Goal: Task Accomplishment & Management: Use online tool/utility

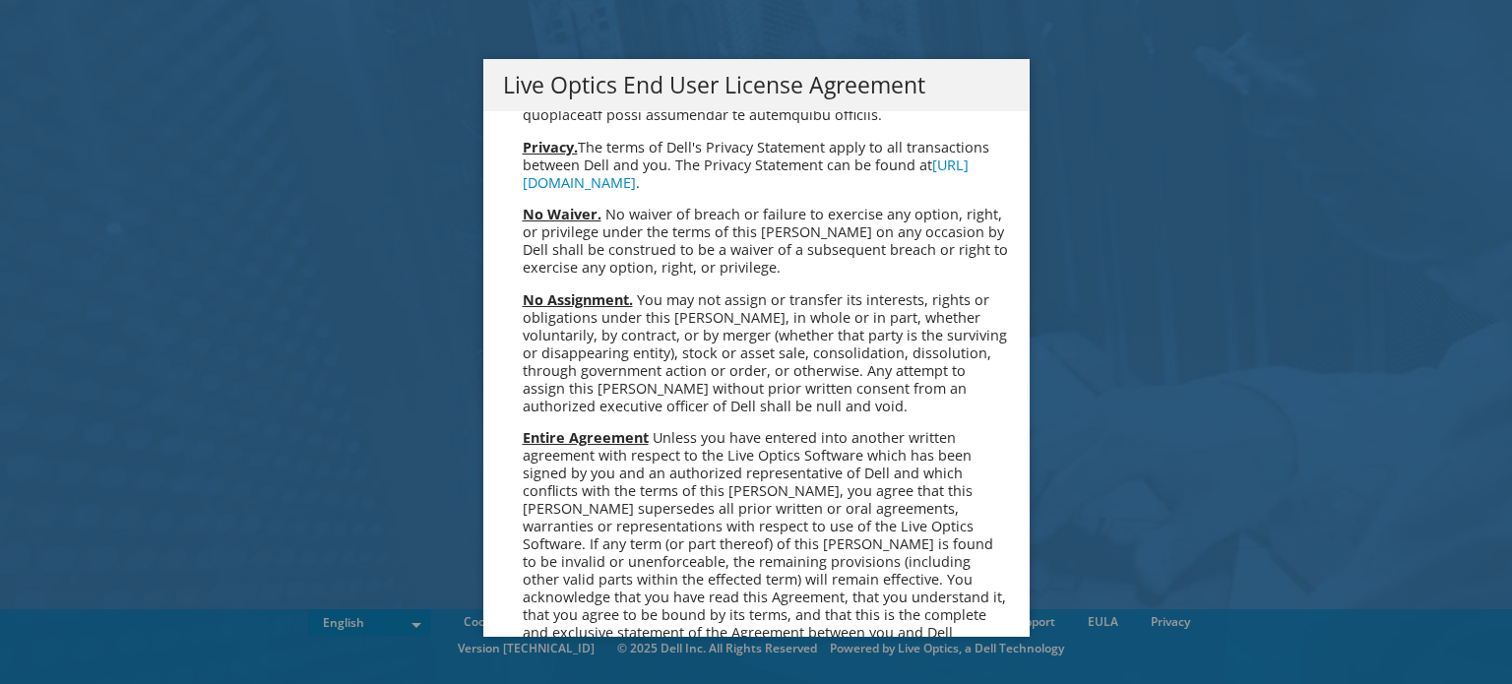
scroll to position [7495, 0]
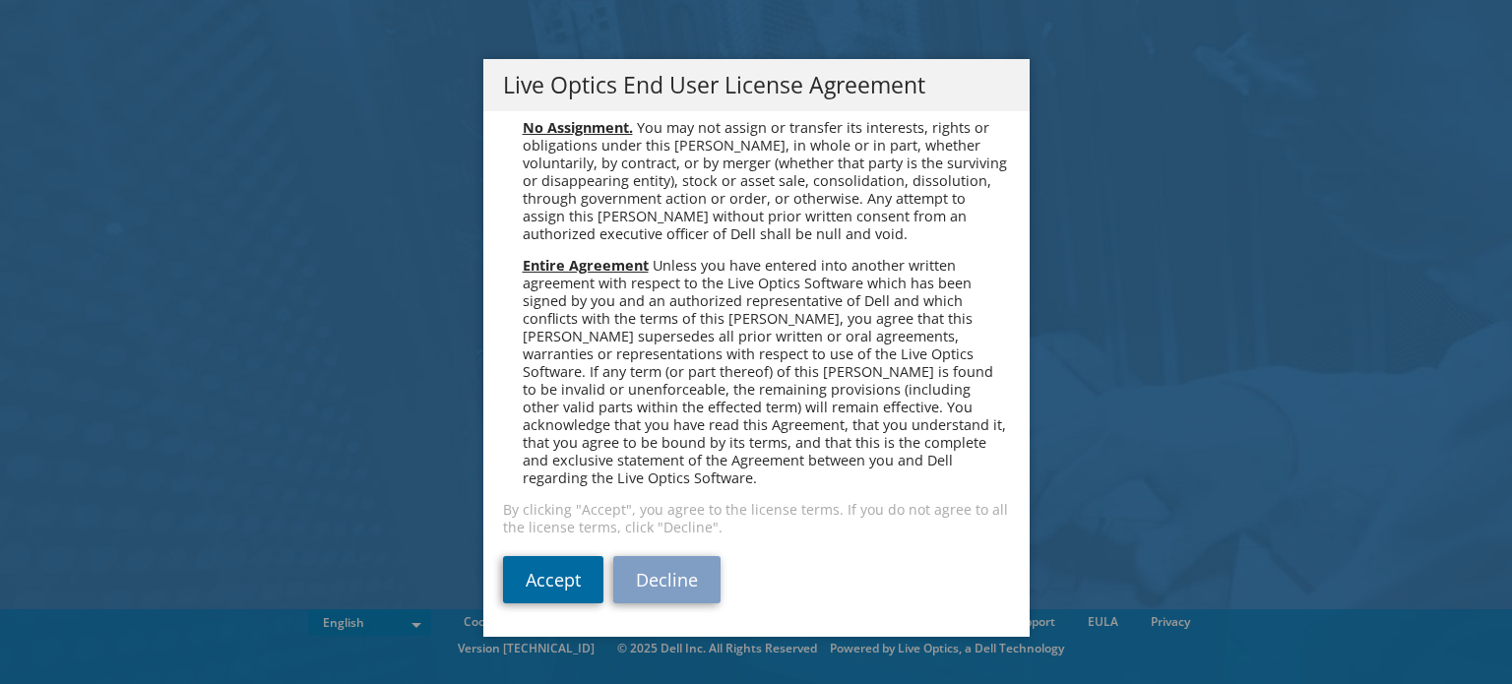
click at [538, 574] on link "Accept" at bounding box center [553, 579] width 100 height 47
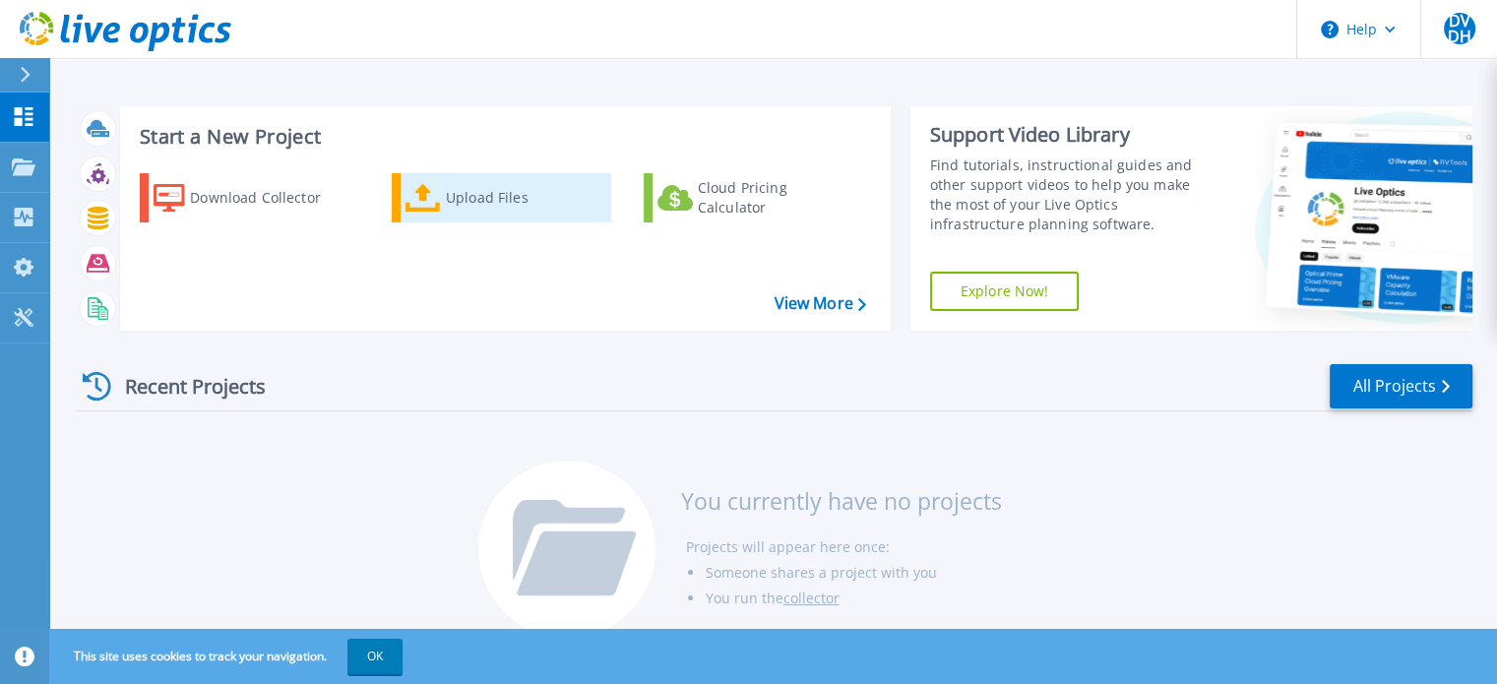
click at [496, 204] on div "Upload Files" at bounding box center [524, 197] width 157 height 39
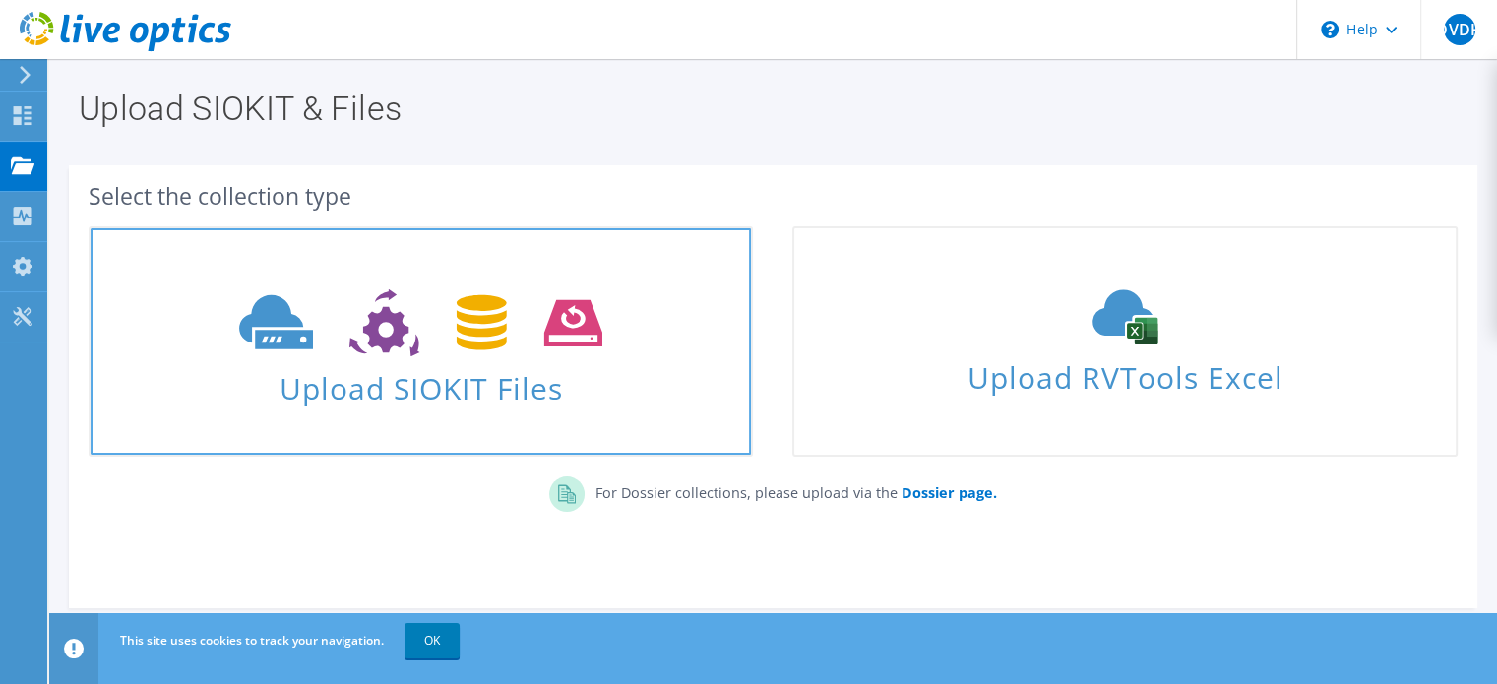
click at [433, 374] on span "Upload SIOKIT Files" at bounding box center [421, 382] width 660 height 42
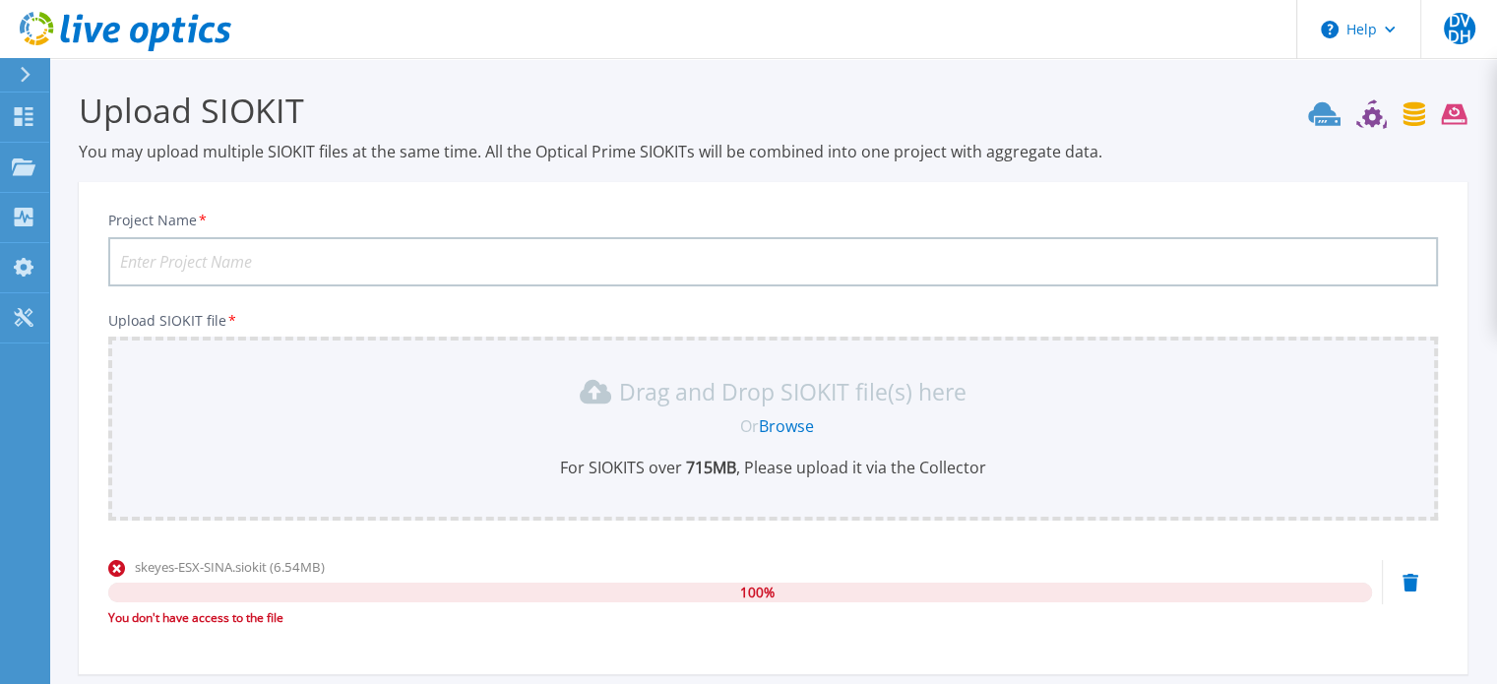
click at [205, 253] on input "Project Name *" at bounding box center [773, 261] width 1330 height 49
type input "Skeyes"
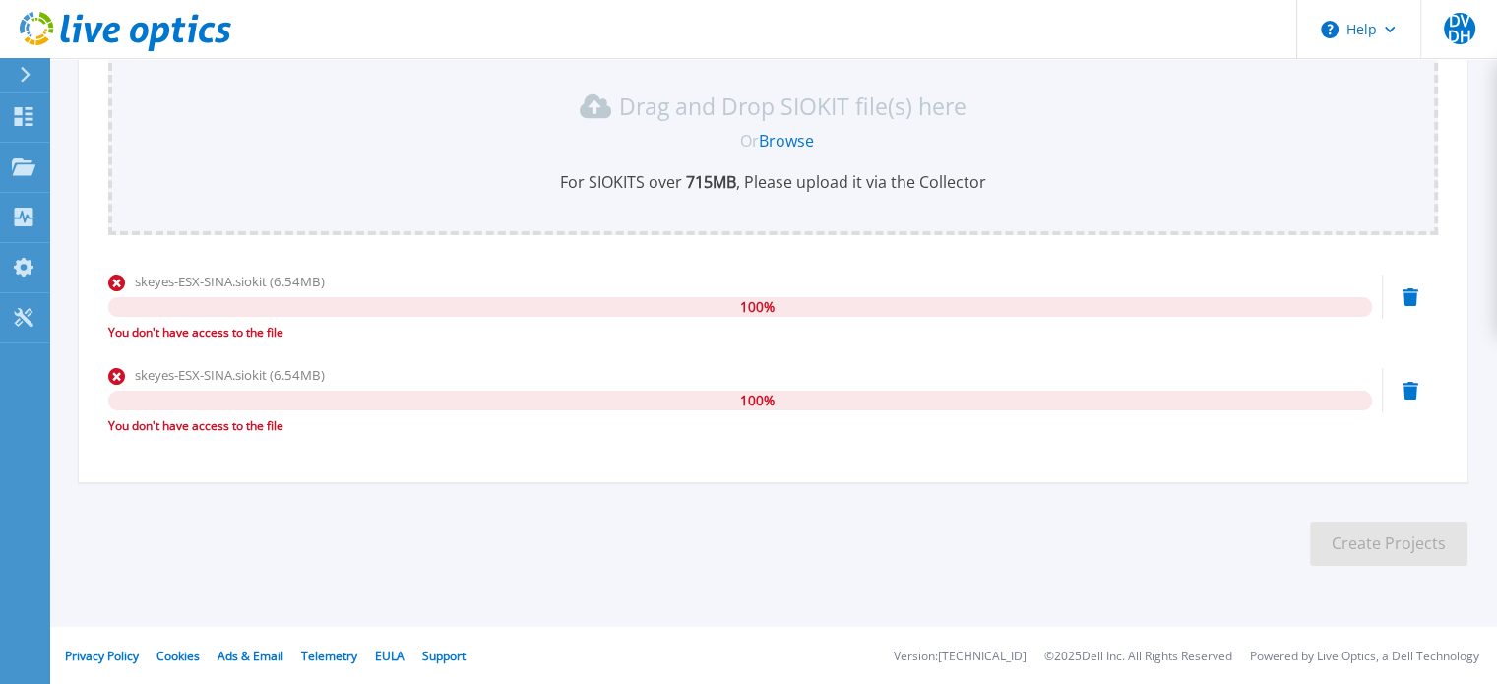
click at [254, 420] on div "You don't have access to the file" at bounding box center [740, 426] width 1264 height 20
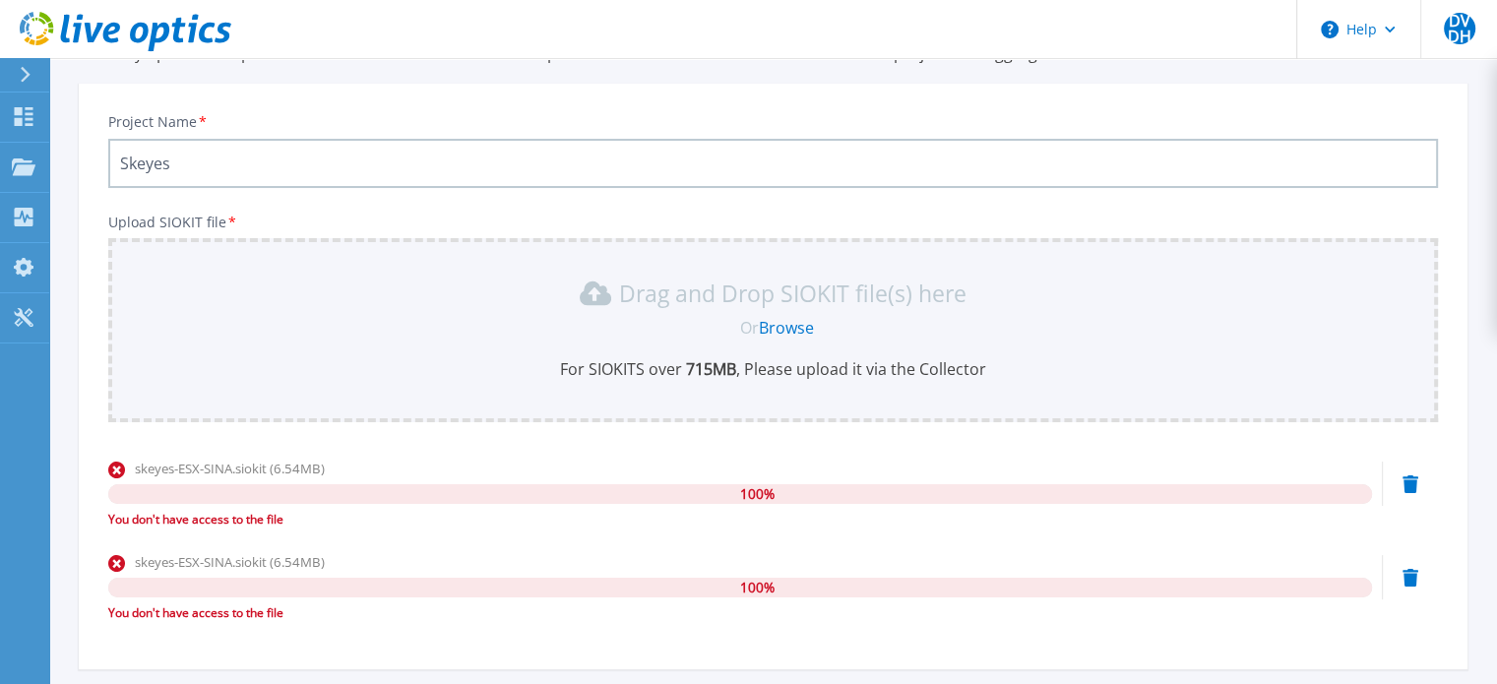
scroll to position [0, 0]
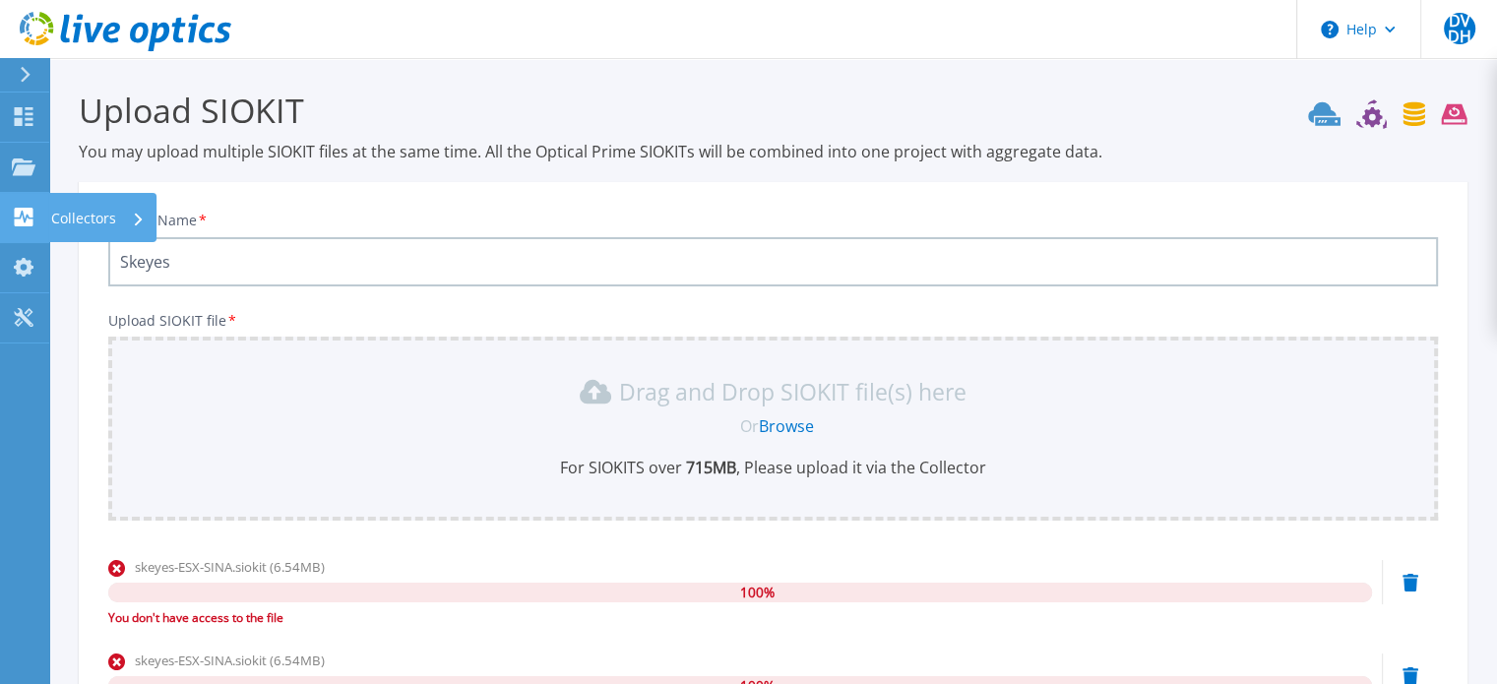
click at [94, 218] on p "Collectors" at bounding box center [83, 218] width 65 height 51
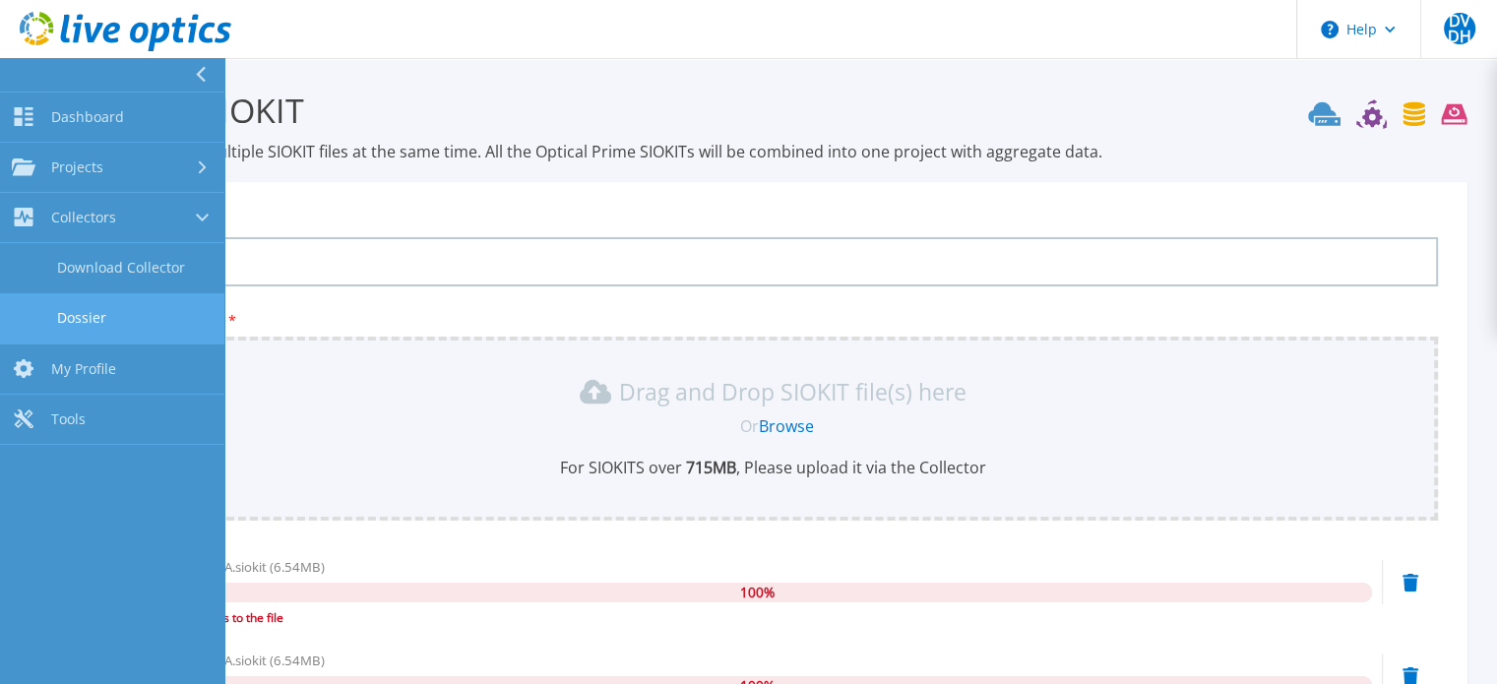
click at [121, 314] on link "Dossier" at bounding box center [112, 318] width 224 height 50
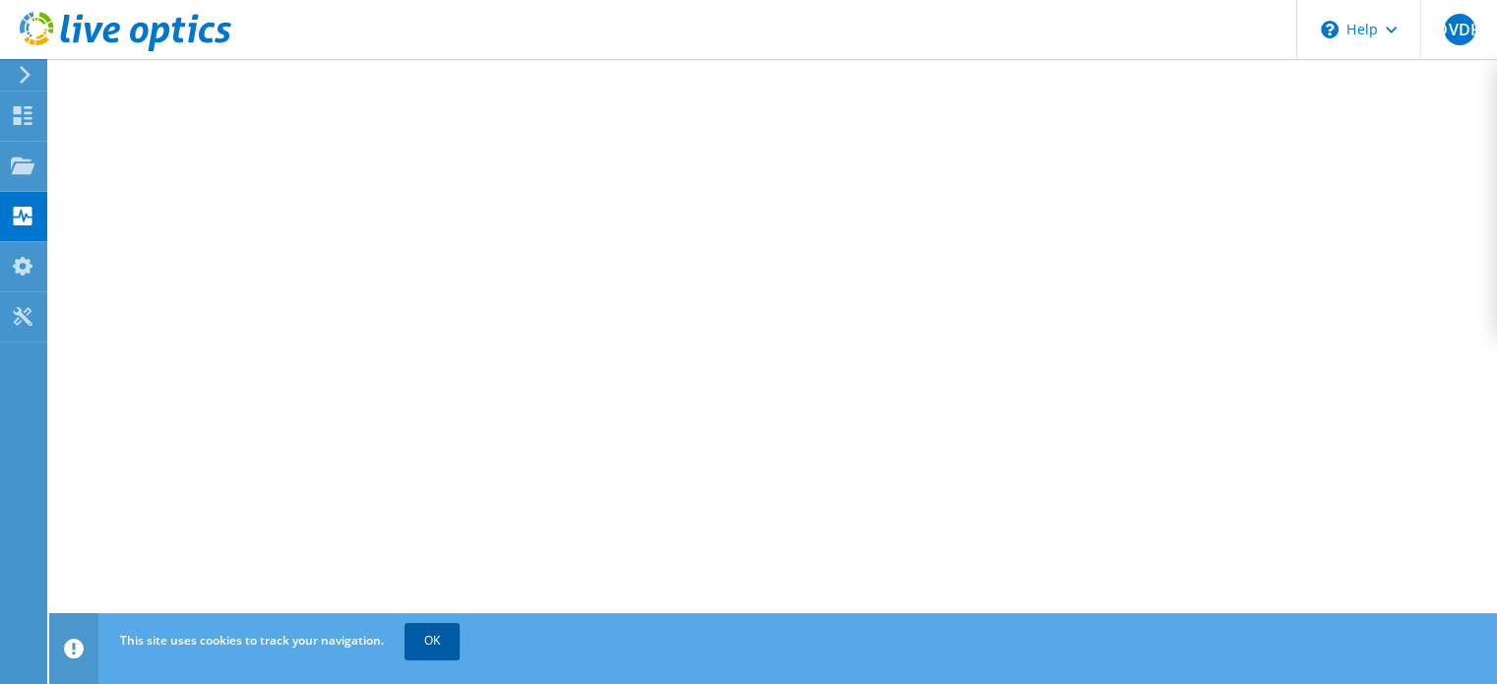
click at [445, 639] on link "OK" at bounding box center [431, 640] width 55 height 35
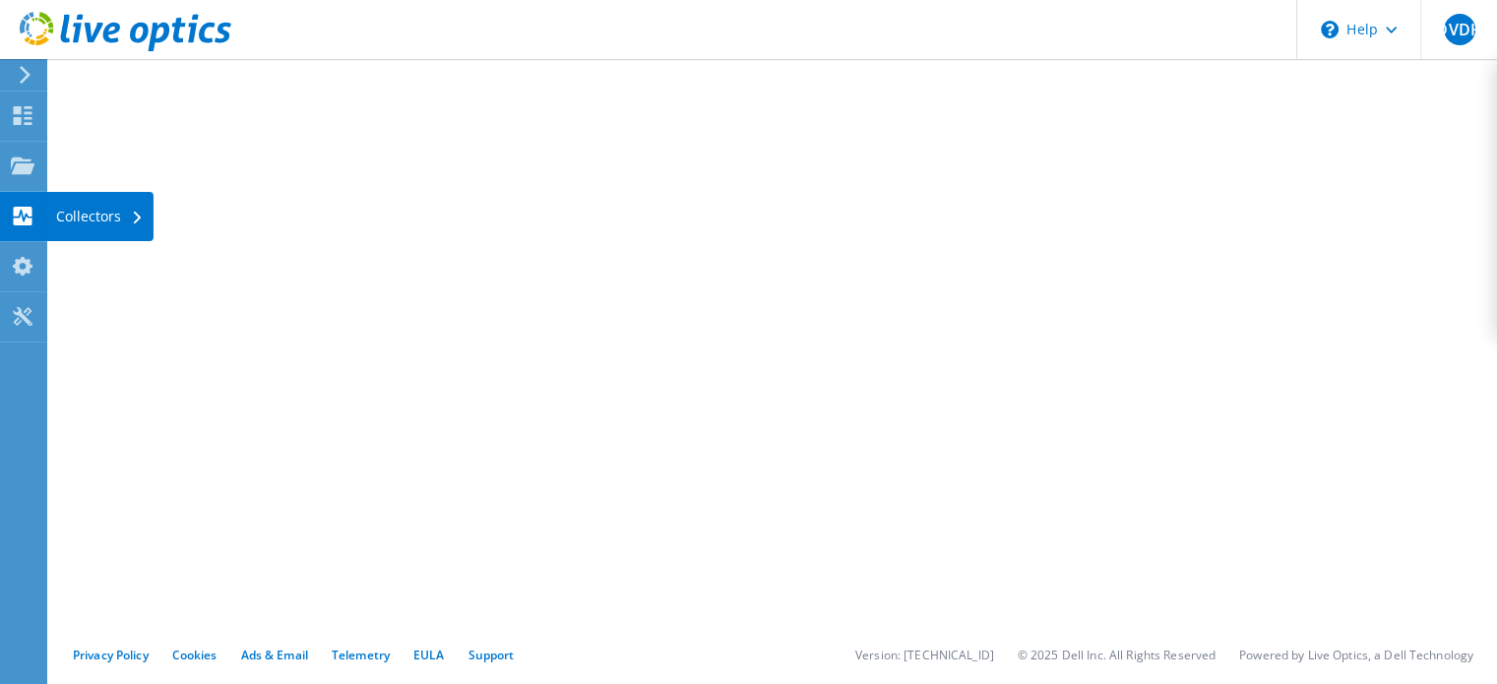
click at [103, 212] on div "Collectors" at bounding box center [99, 216] width 107 height 49
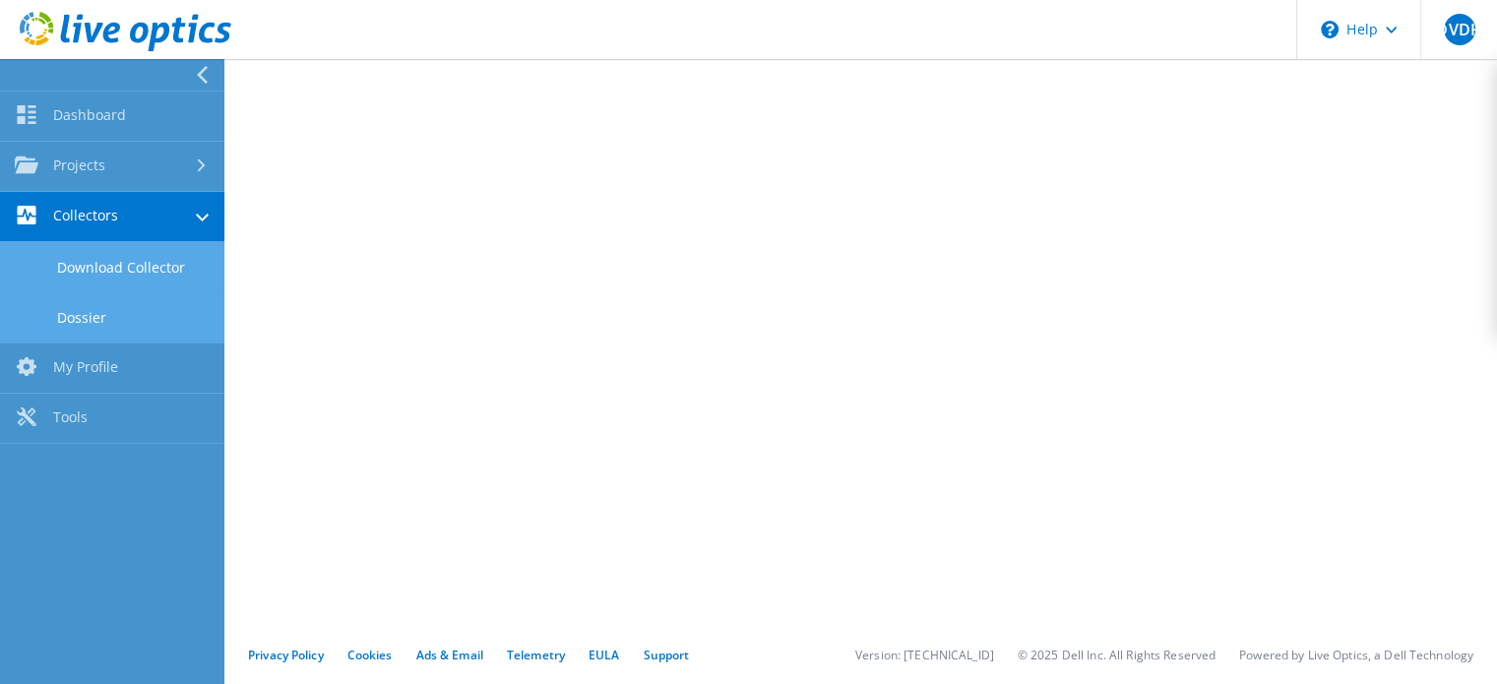
click at [134, 264] on link "Download Collector" at bounding box center [112, 267] width 224 height 50
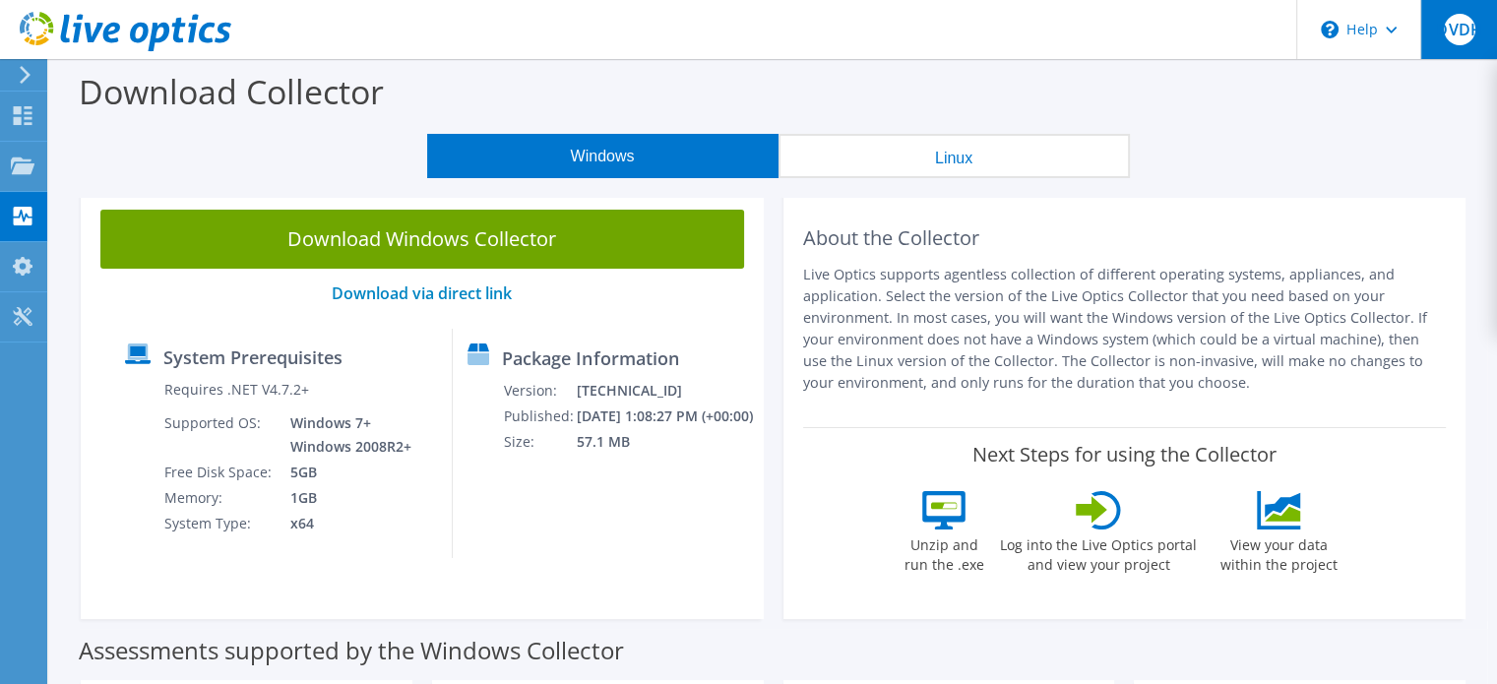
click at [1465, 28] on span "DVDH" at bounding box center [1459, 29] width 31 height 31
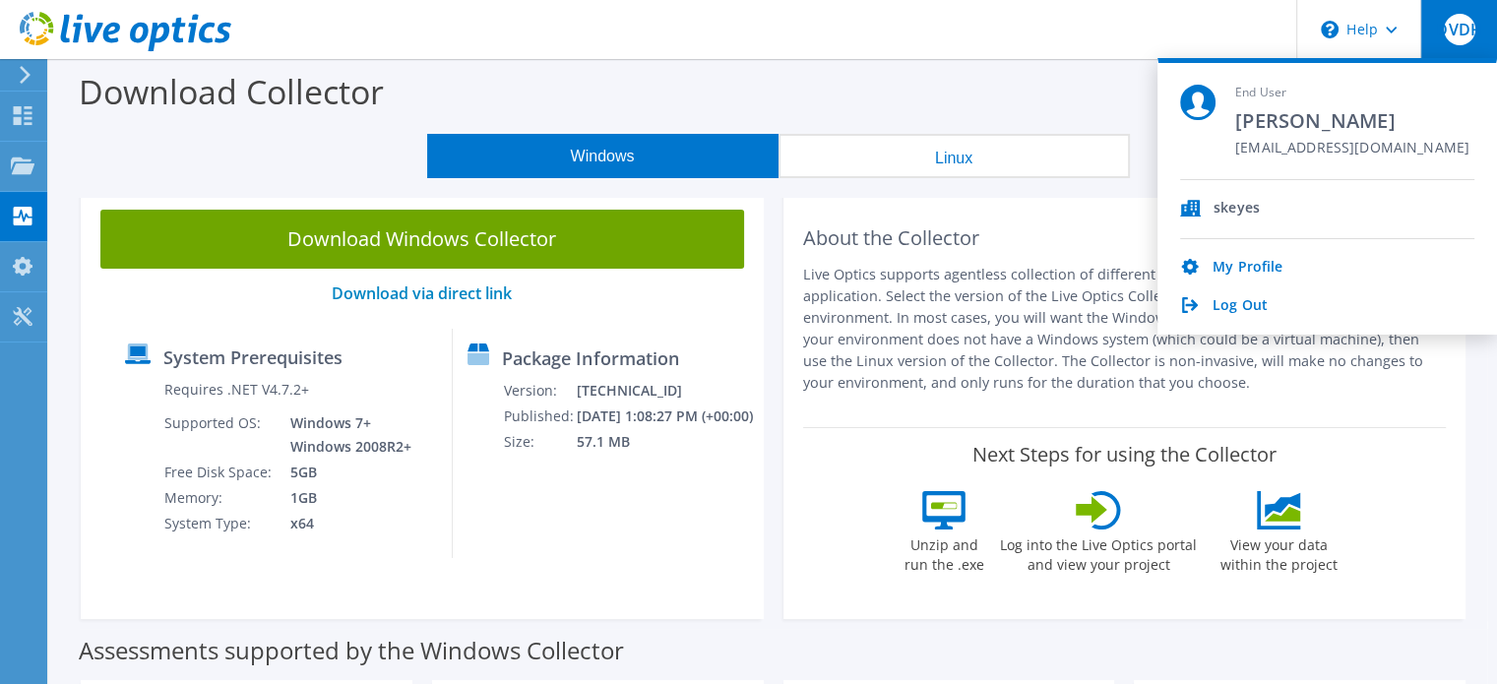
click at [811, 89] on div "Download Collector" at bounding box center [773, 96] width 1428 height 75
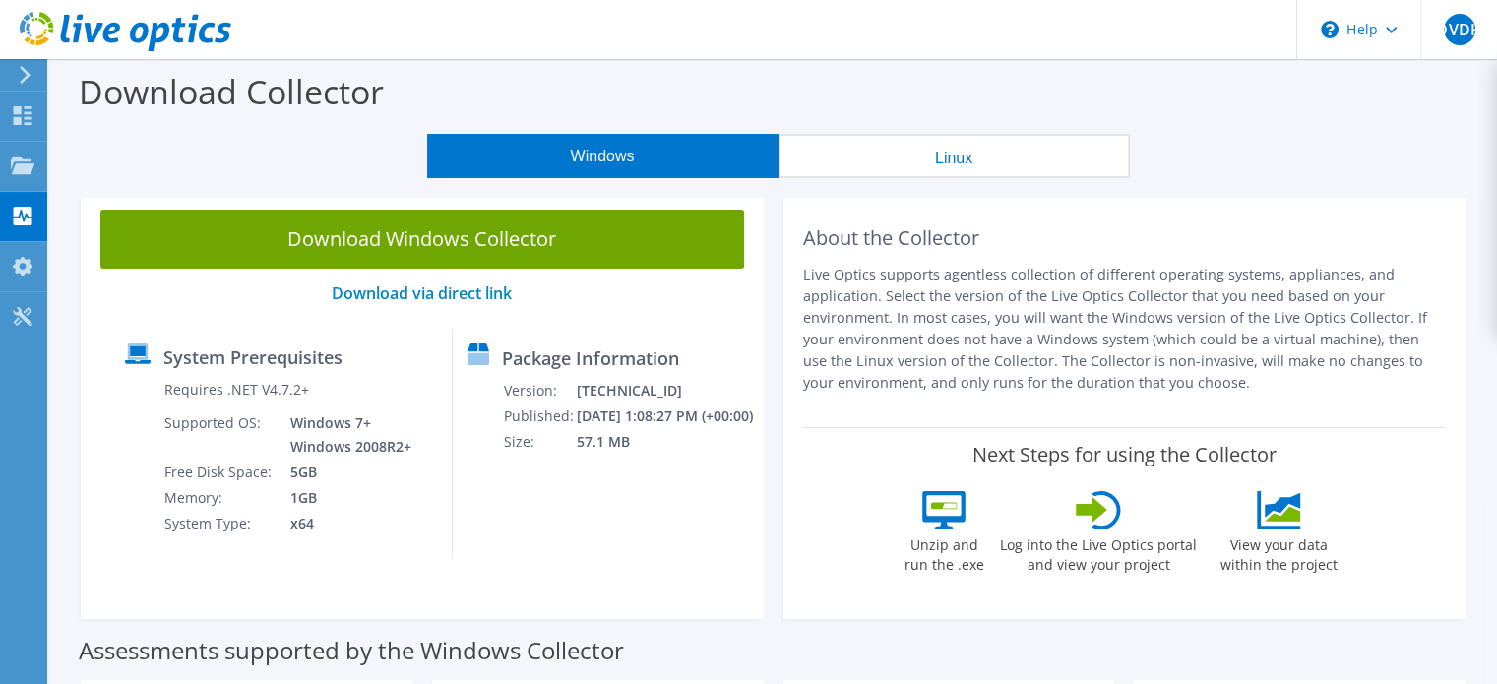
click at [24, 69] on use at bounding box center [25, 75] width 11 height 18
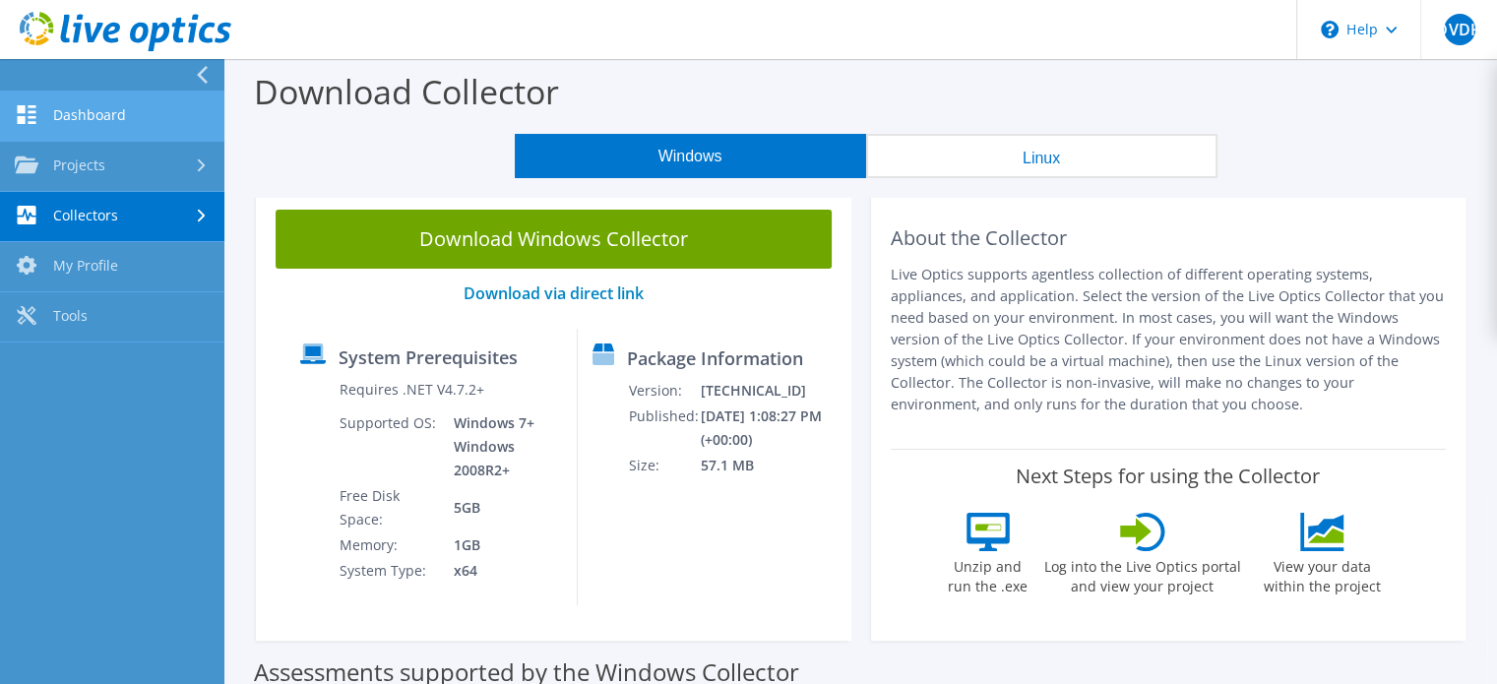
click at [102, 121] on link "Dashboard" at bounding box center [112, 117] width 224 height 50
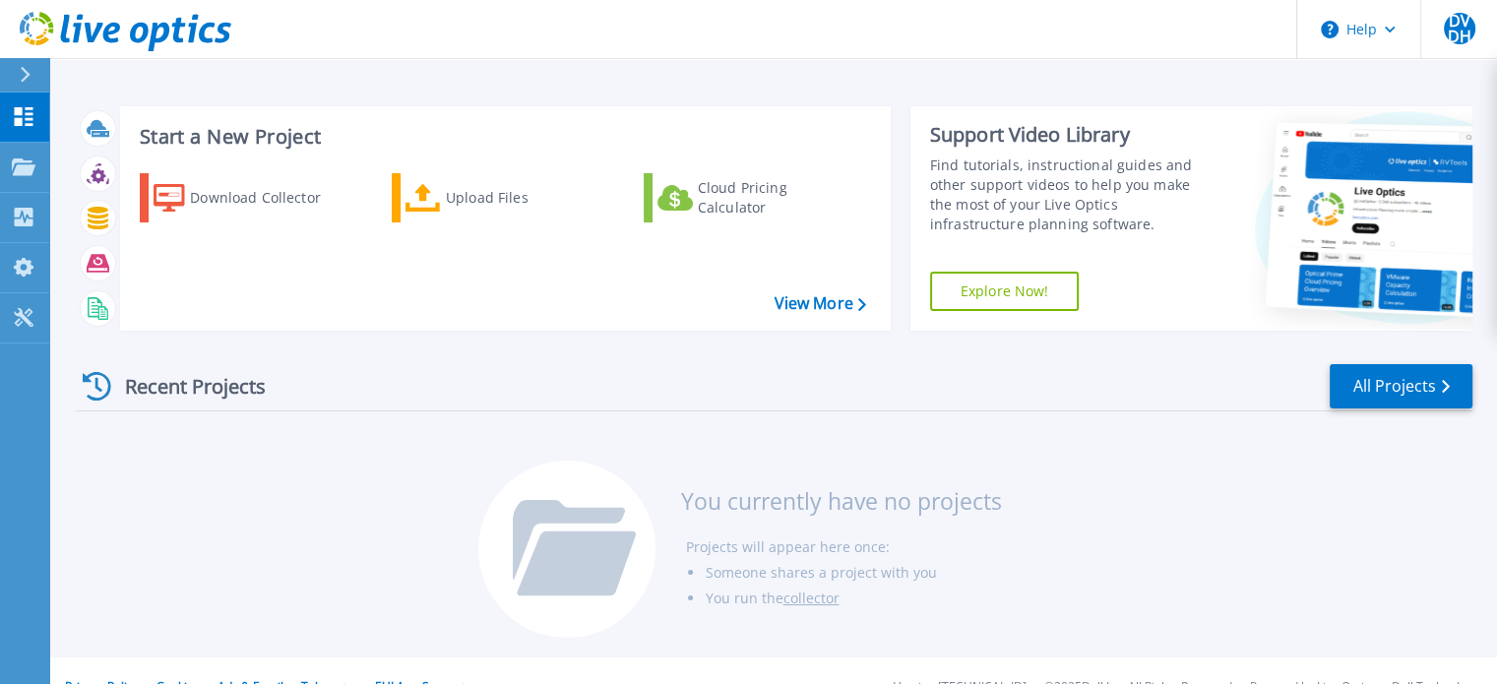
scroll to position [31, 0]
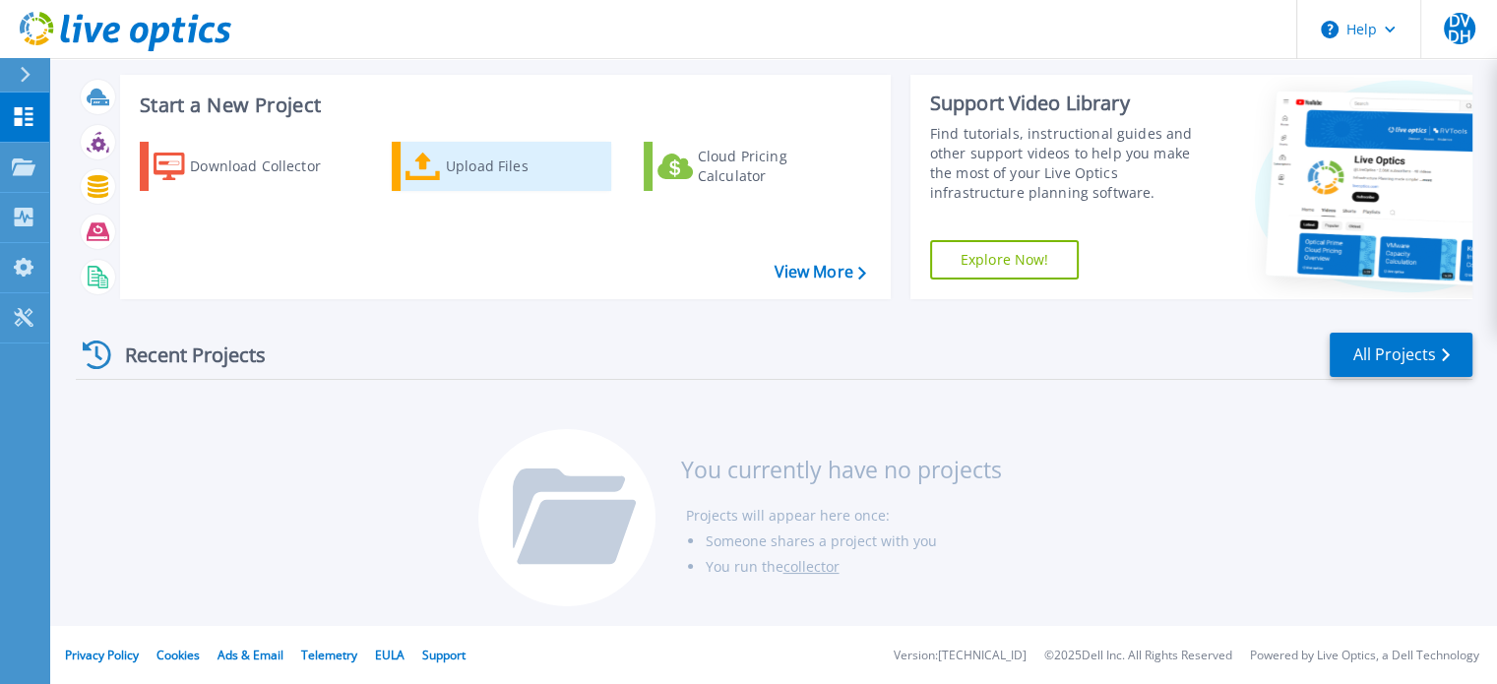
click at [474, 162] on div "Upload Files" at bounding box center [524, 166] width 157 height 39
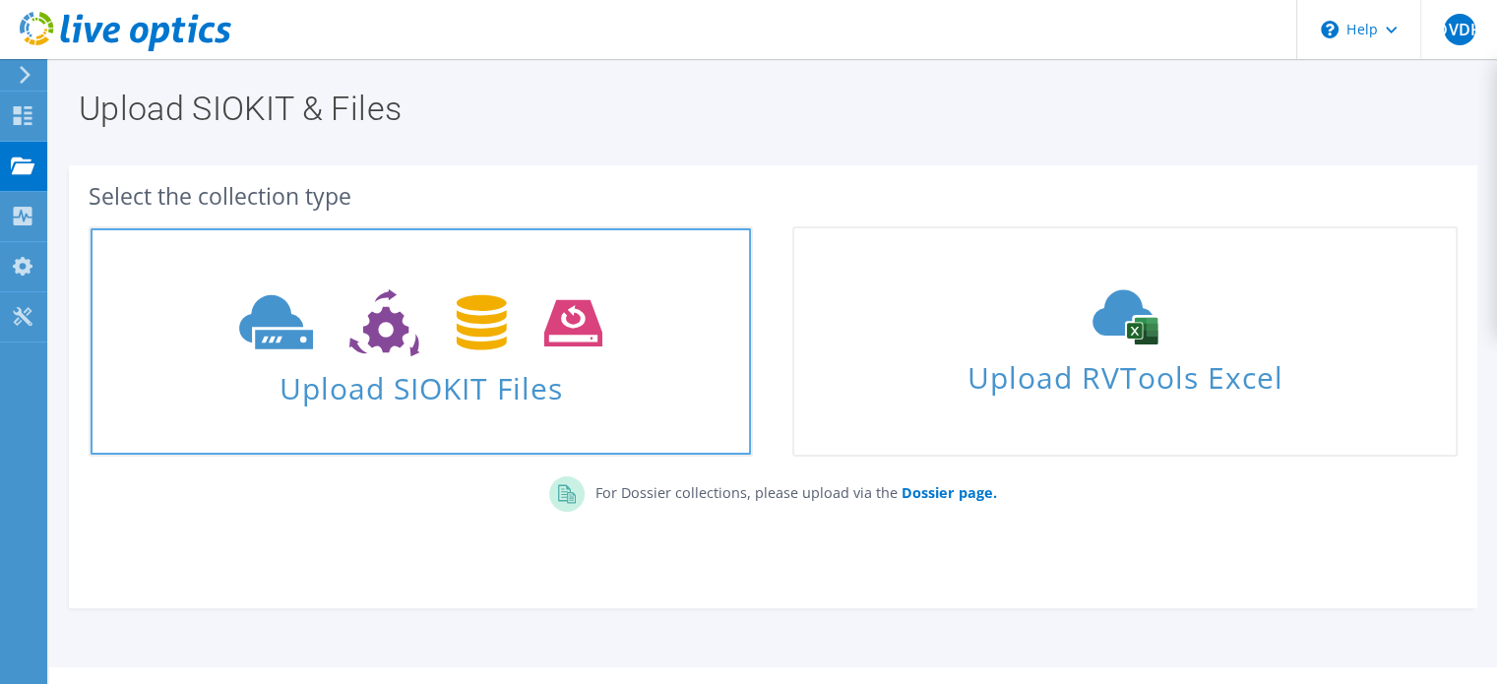
click at [421, 342] on icon at bounding box center [420, 323] width 363 height 68
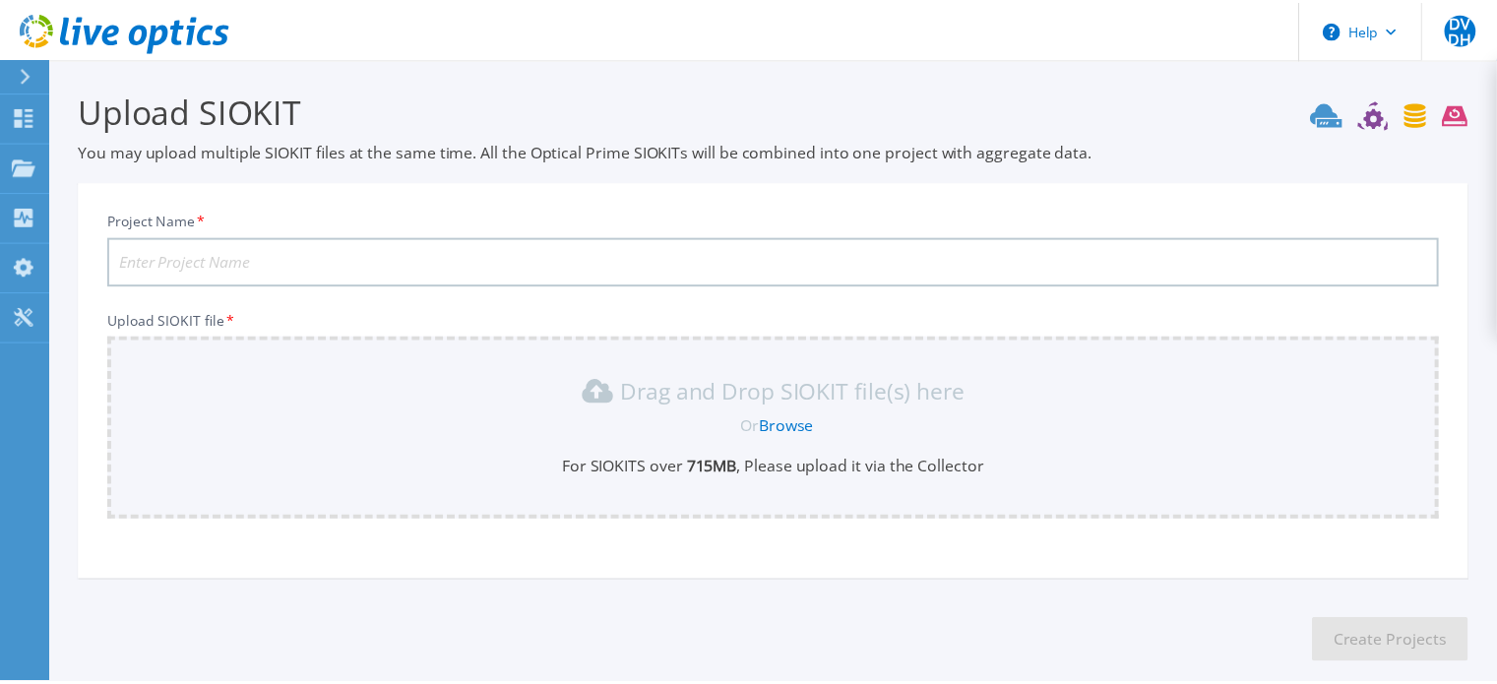
scroll to position [98, 0]
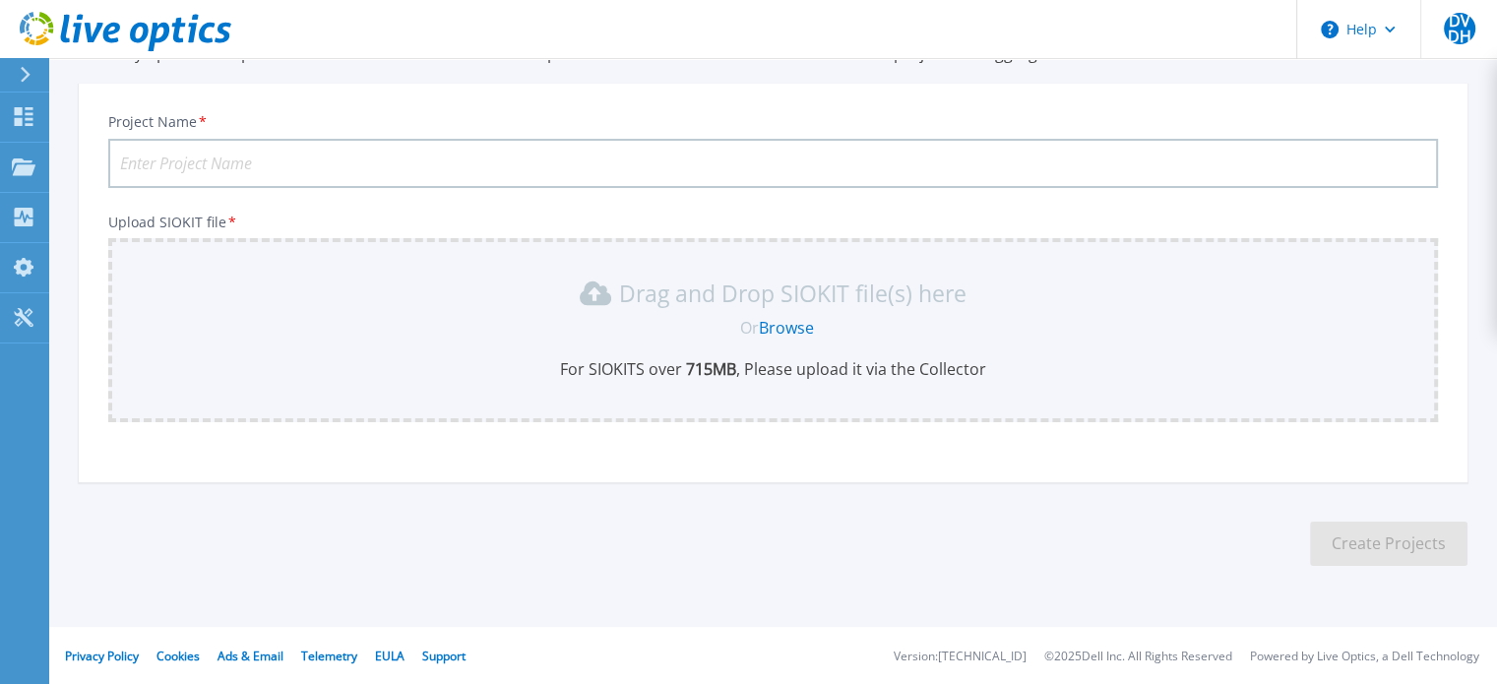
click at [393, 167] on input "Project Name *" at bounding box center [773, 163] width 1330 height 49
type input "Skeyes"
click at [791, 328] on link "Browse" at bounding box center [786, 328] width 55 height 22
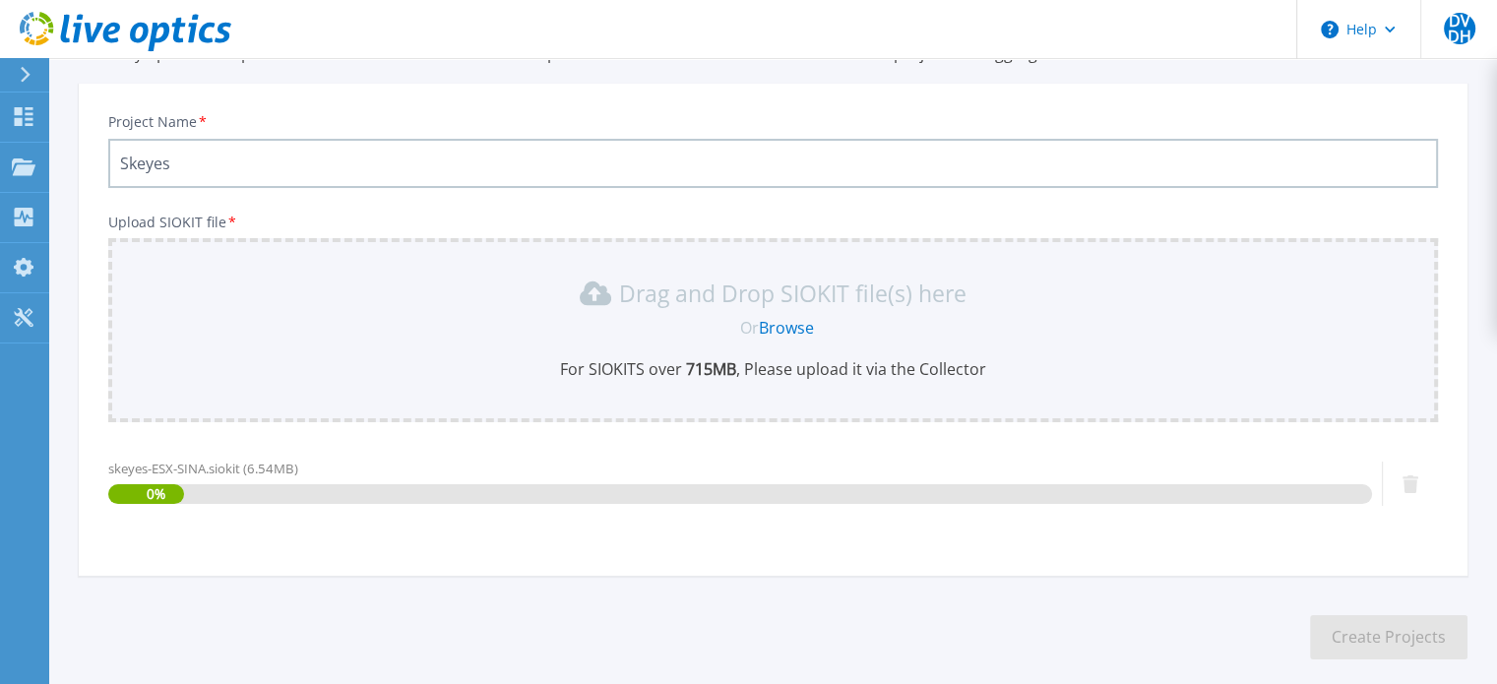
scroll to position [192, 0]
